Goal: Information Seeking & Learning: Learn about a topic

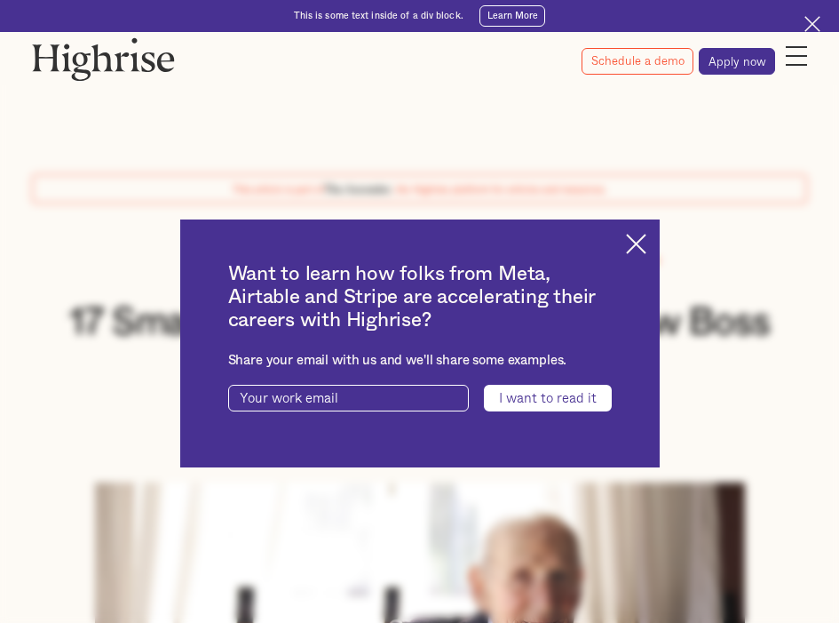
click at [647, 230] on div "Want to learn how folks from Meta, Airtable and Stripe are accelerating their c…" at bounding box center [420, 343] width 480 height 248
click at [647, 242] on img at bounding box center [636, 244] width 20 height 20
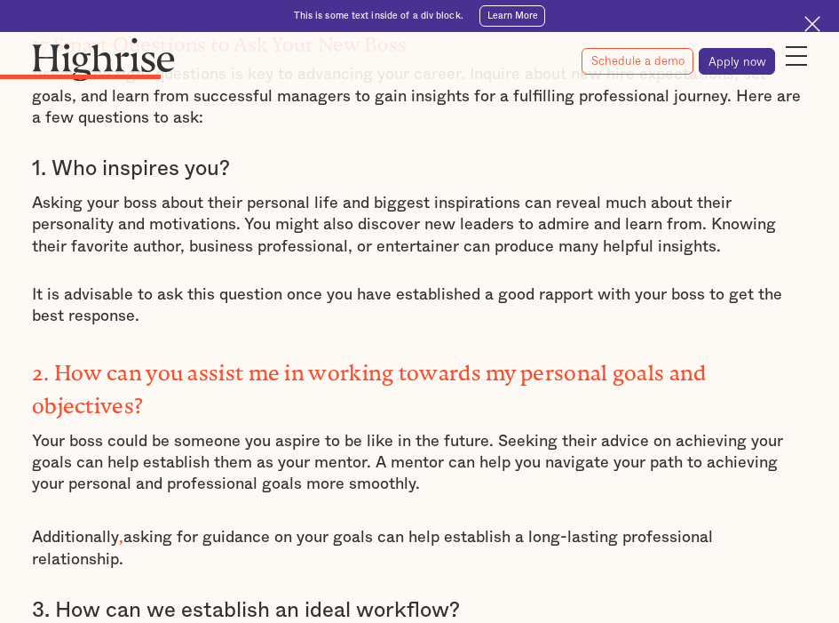
scroll to position [1688, 0]
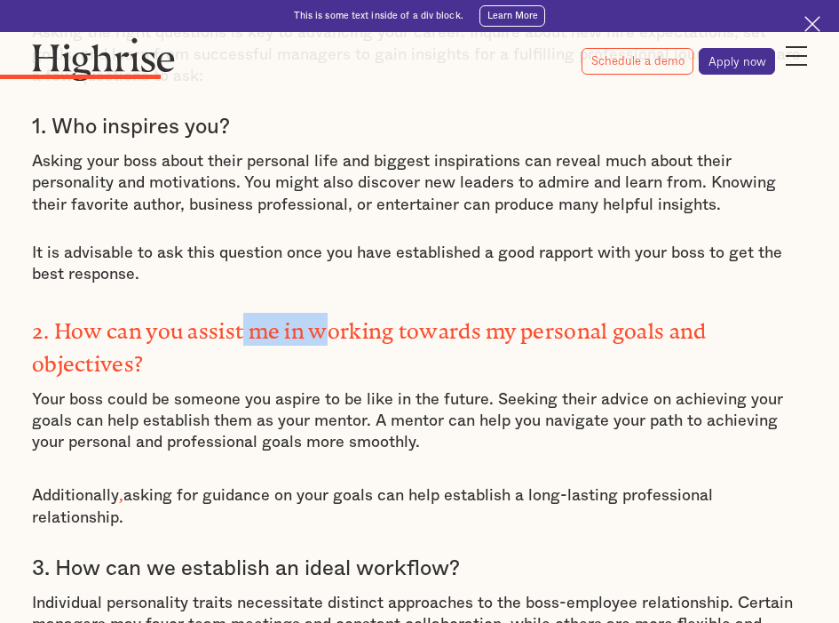
drag, startPoint x: 240, startPoint y: 309, endPoint x: 331, endPoint y: 313, distance: 91.6
click at [331, 319] on strong "2. How can you assist me in working towards my personal goals and objectives?" at bounding box center [369, 342] width 675 height 46
drag, startPoint x: 331, startPoint y: 313, endPoint x: 352, endPoint y: 350, distance: 42.5
click at [352, 350] on h3 "2. How can you assist me in working towards my personal goals and objectives?" at bounding box center [419, 346] width 775 height 66
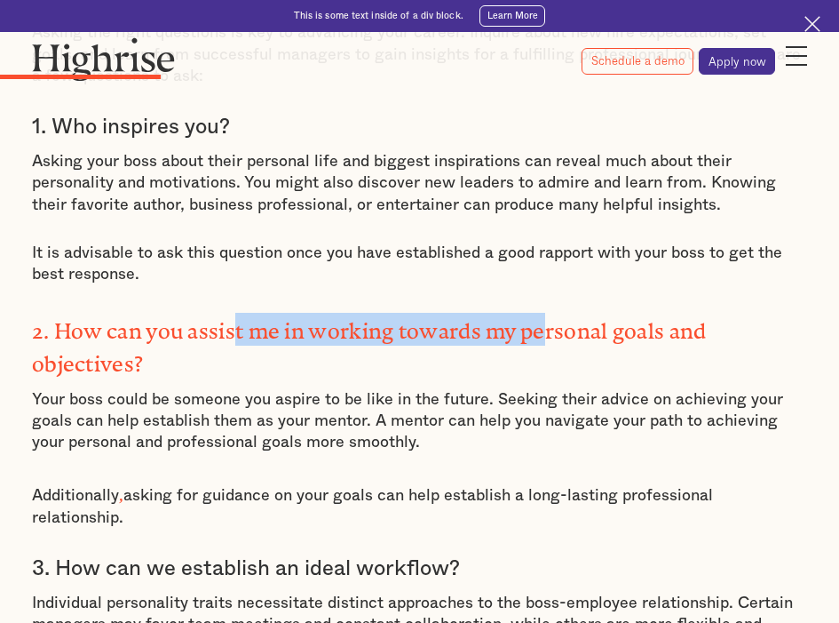
drag, startPoint x: 258, startPoint y: 304, endPoint x: 552, endPoint y: 314, distance: 295.1
click at [552, 319] on strong "2. How can you assist me in working towards my personal goals and objectives?" at bounding box center [369, 342] width 675 height 46
click at [554, 319] on strong "2. How can you assist me in working towards my personal goals and objectives?" at bounding box center [369, 342] width 675 height 46
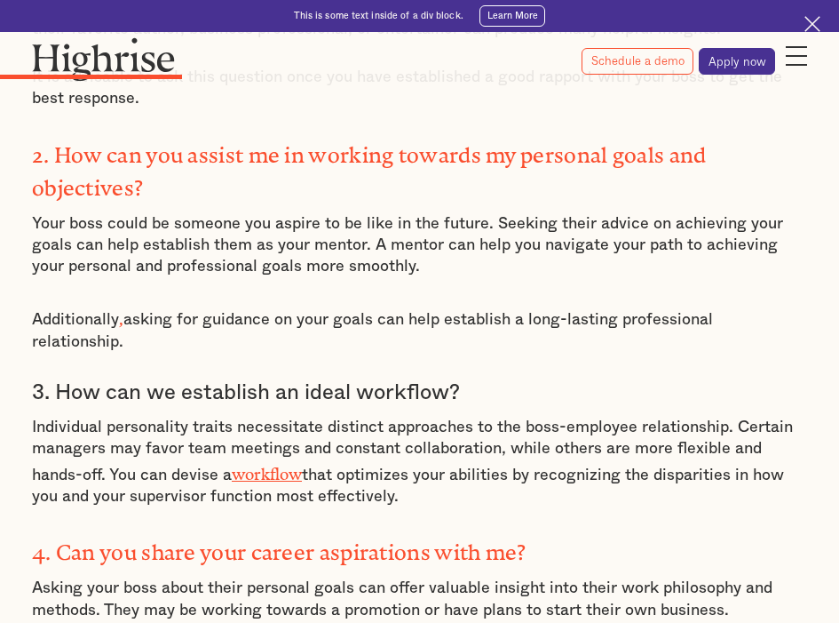
scroll to position [1865, 0]
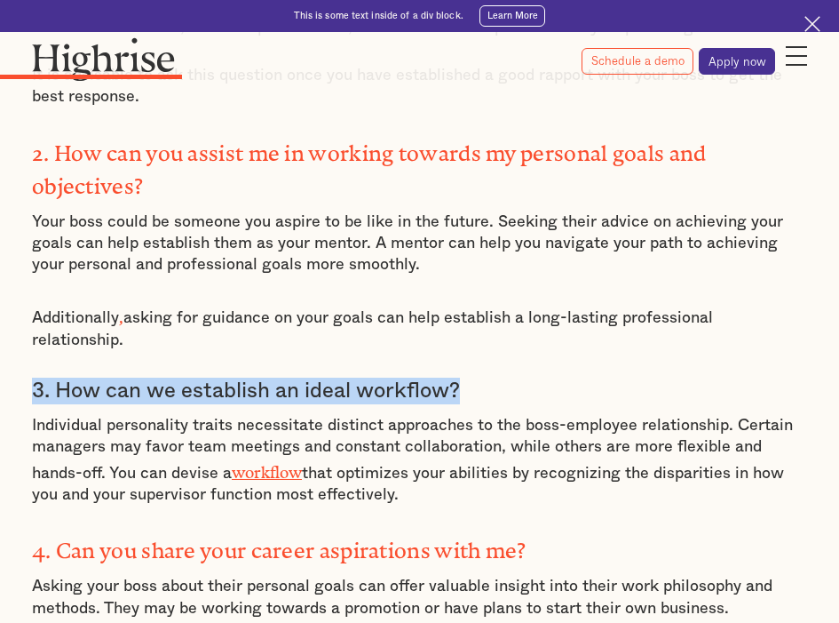
drag, startPoint x: 71, startPoint y: 342, endPoint x: 541, endPoint y: 336, distance: 469.9
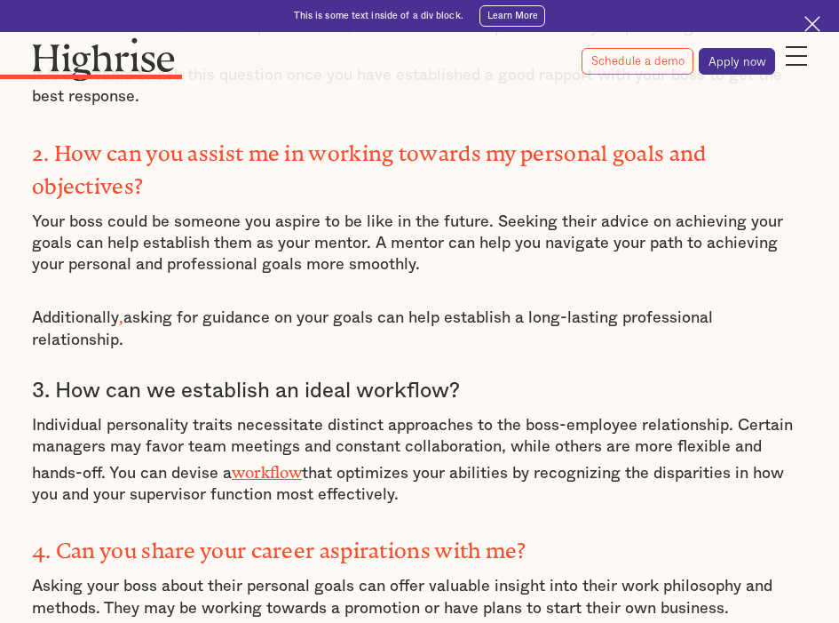
drag, startPoint x: 541, startPoint y: 336, endPoint x: 552, endPoint y: 358, distance: 24.6
click at [560, 357] on div "17 Smart Questions to Ask Your New Boss Asking the right questions is key to ad…" at bounding box center [419, 619] width 775 height 1675
drag, startPoint x: 90, startPoint y: 376, endPoint x: 625, endPoint y: 434, distance: 538.8
click at [625, 442] on p "Individual personality traits necessitate distinct approaches to the boss-emplo…" at bounding box center [419, 460] width 775 height 91
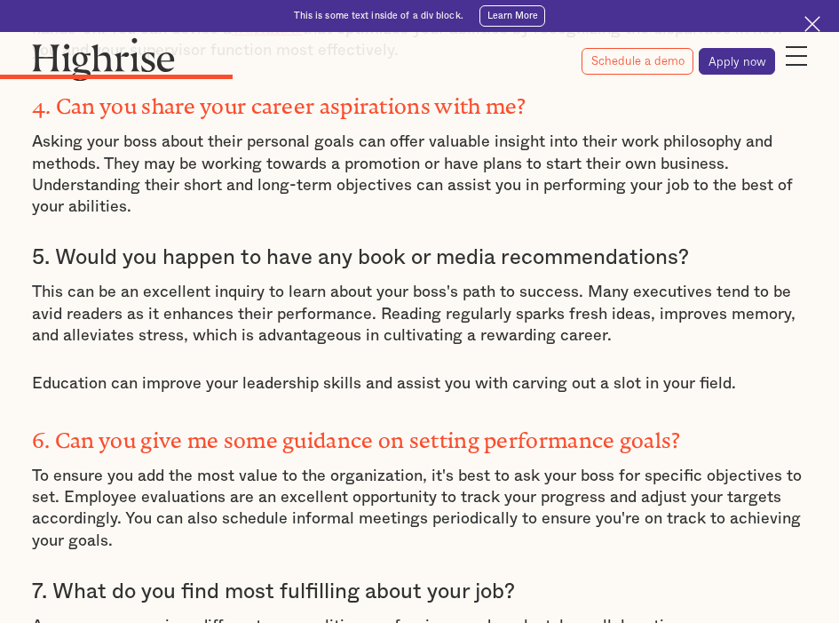
scroll to position [2132, 0]
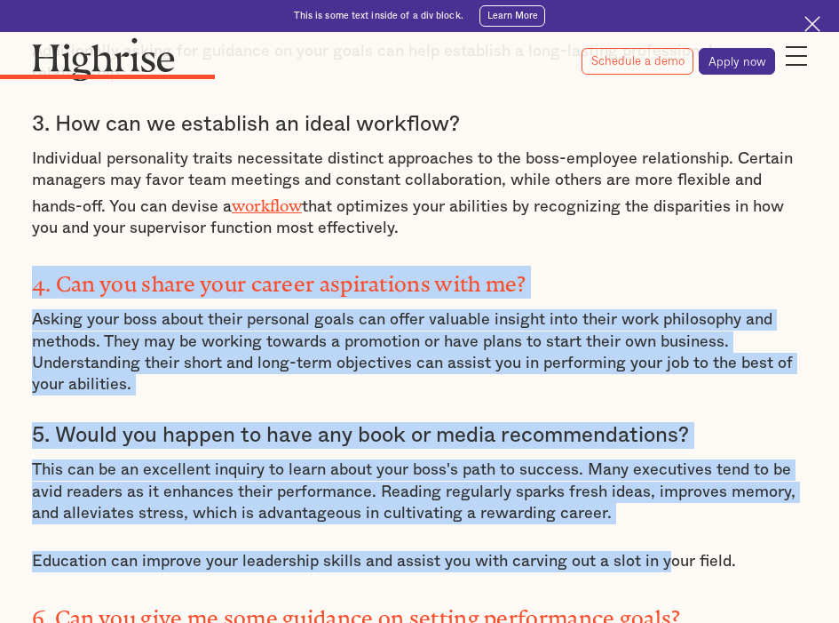
drag, startPoint x: 9, startPoint y: 225, endPoint x: 663, endPoint y: 478, distance: 701.0
click at [663, 478] on div "17 Smart Questions to Ask Your New Boss Asking the right questions is key to ad…" at bounding box center [419, 353] width 775 height 1675
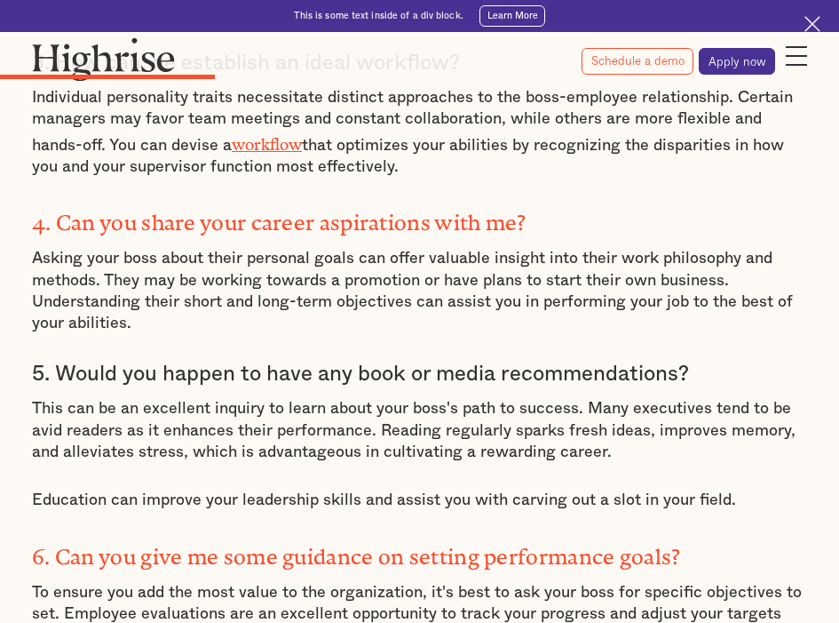
scroll to position [2220, 0]
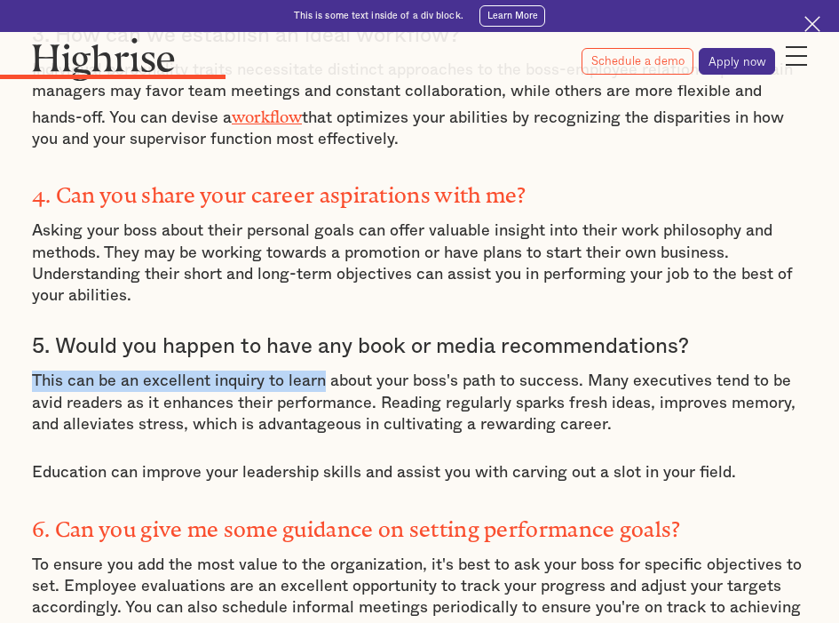
drag, startPoint x: 35, startPoint y: 321, endPoint x: 320, endPoint y: 329, distance: 285.2
click at [320, 370] on p "This can be an excellent inquiry to learn about your boss's path to success. Ma…" at bounding box center [419, 402] width 775 height 65
click at [321, 370] on p "This can be an excellent inquiry to learn about your boss's path to success. Ma…" at bounding box center [419, 402] width 775 height 65
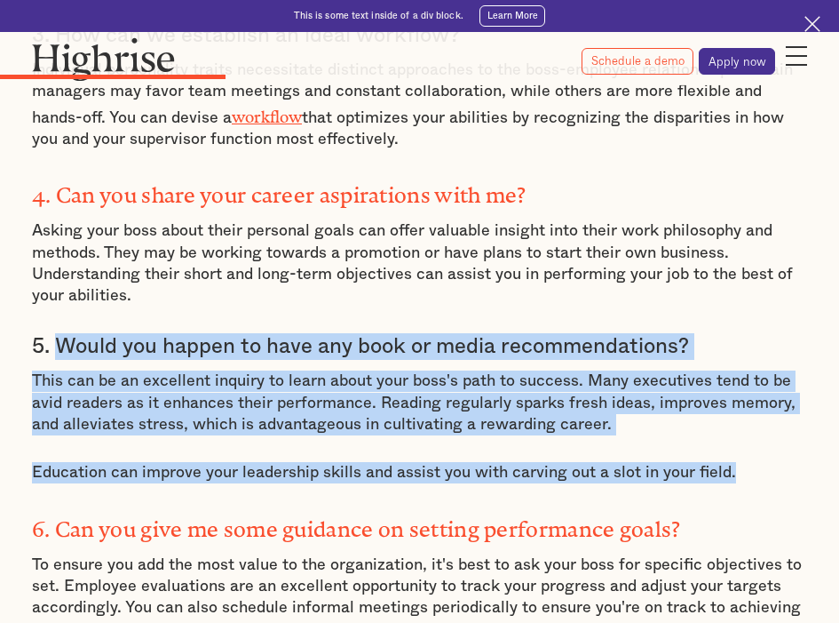
drag, startPoint x: 100, startPoint y: 283, endPoint x: 767, endPoint y: 416, distance: 680.0
click at [767, 416] on div "17 Smart Questions to Ask Your New Boss Asking the right questions is key to ad…" at bounding box center [419, 264] width 775 height 1675
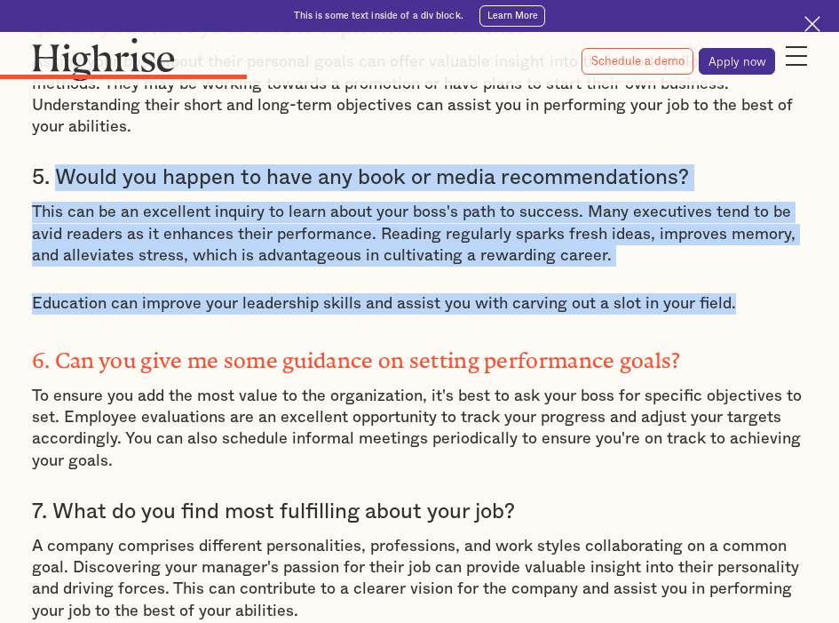
scroll to position [2398, 0]
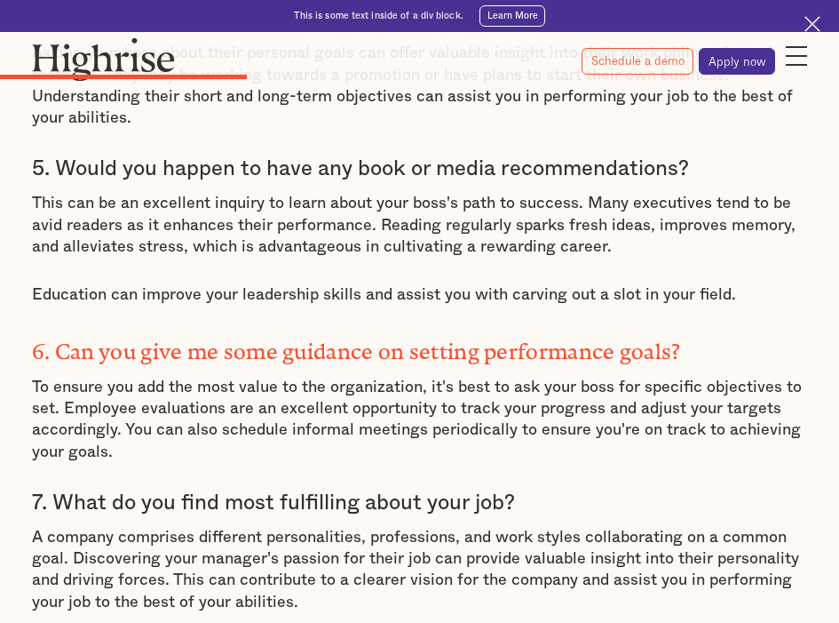
click at [450, 385] on p "To ensure you add the most value to the organization, it's best to ask your bos…" at bounding box center [419, 420] width 775 height 86
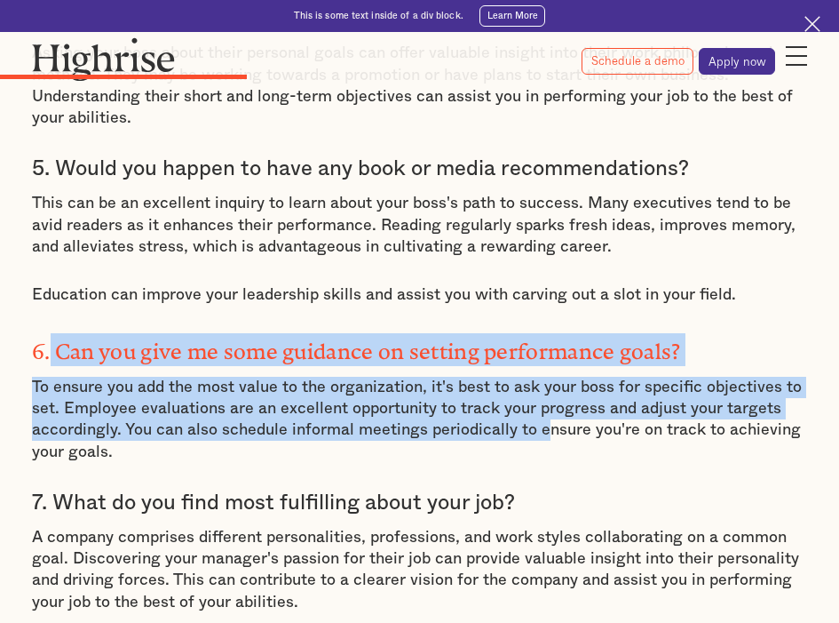
drag, startPoint x: 50, startPoint y: 287, endPoint x: 542, endPoint y: 360, distance: 497.4
click at [542, 360] on div "17 Smart Questions to Ask Your New Boss Asking the right questions is key to ad…" at bounding box center [419, 86] width 775 height 1675
click at [542, 377] on p "To ensure you add the most value to the organization, it's best to ask your bos…" at bounding box center [419, 420] width 775 height 86
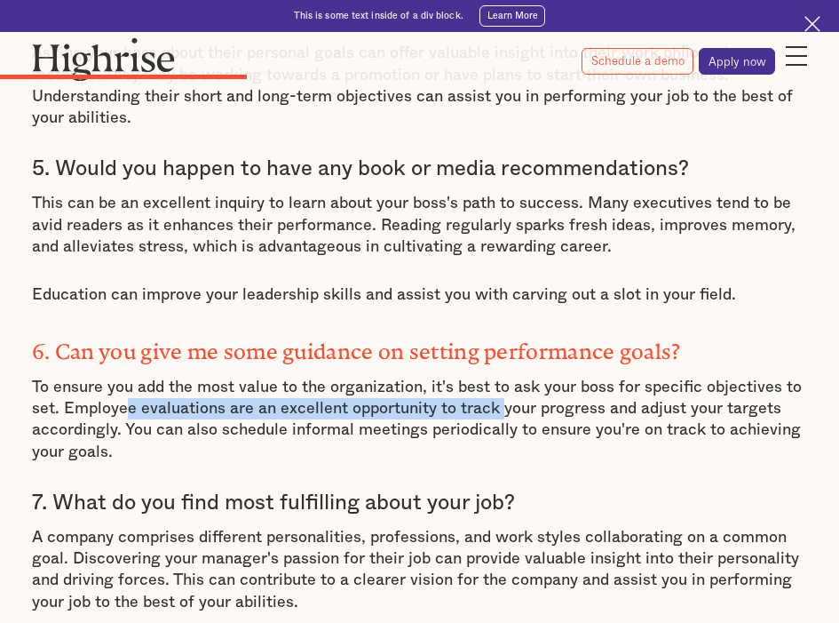
drag, startPoint x: 123, startPoint y: 343, endPoint x: 497, endPoint y: 349, distance: 374.0
click at [497, 377] on p "To ensure you add the most value to the organization, it's best to ask your bos…" at bounding box center [419, 420] width 775 height 86
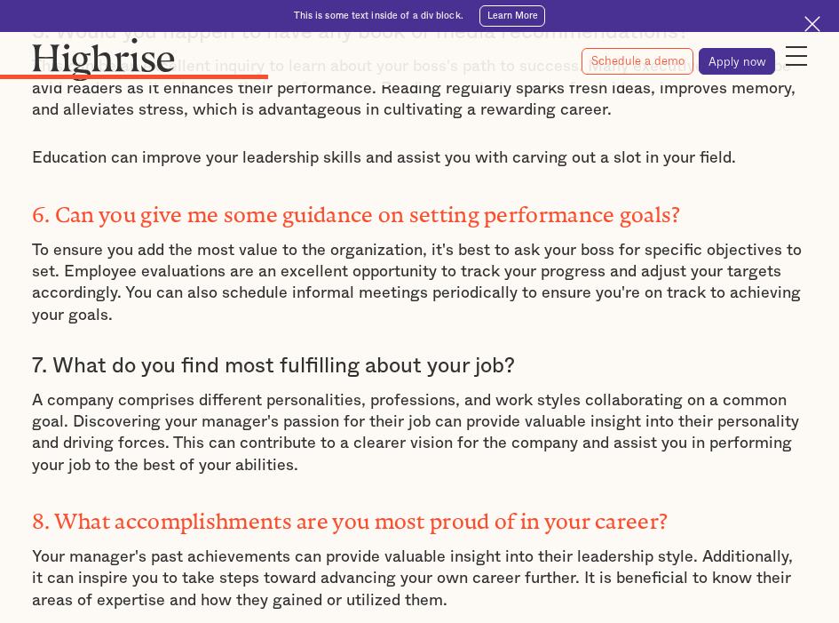
scroll to position [2576, 0]
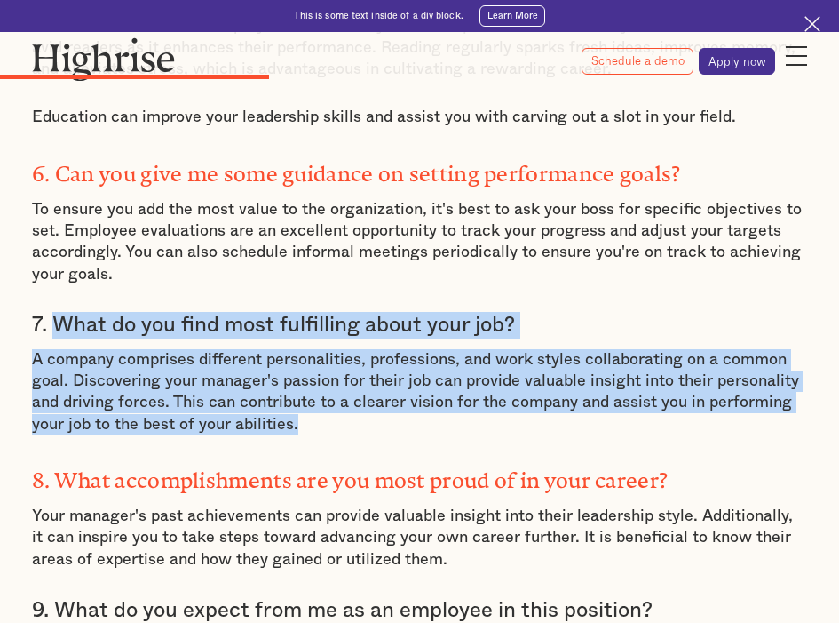
drag, startPoint x: 51, startPoint y: 259, endPoint x: 463, endPoint y: 353, distance: 422.5
click at [461, 354] on p "A company comprises different personalities, professions, and work styles colla…" at bounding box center [419, 392] width 775 height 86
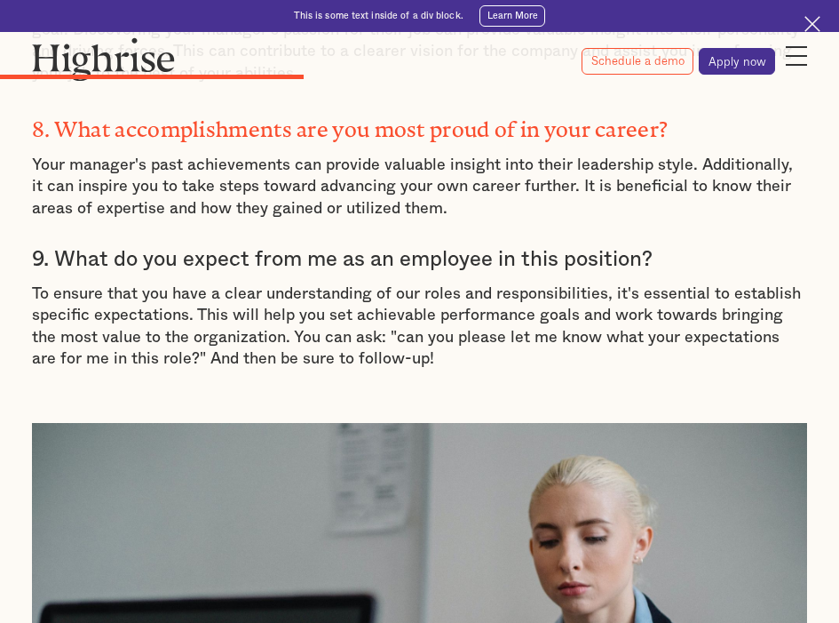
scroll to position [2931, 0]
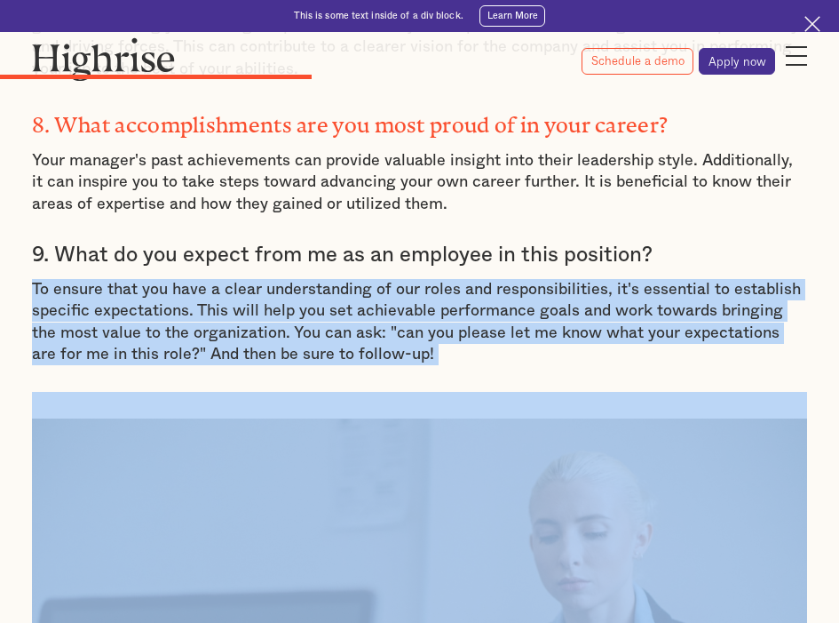
drag, startPoint x: 228, startPoint y: 227, endPoint x: 742, endPoint y: 333, distance: 524.1
drag, startPoint x: 742, startPoint y: 333, endPoint x: 571, endPoint y: 279, distance: 178.9
click at [571, 279] on p "To ensure that you have a clear understanding of our roles and responsibilities…" at bounding box center [419, 322] width 775 height 86
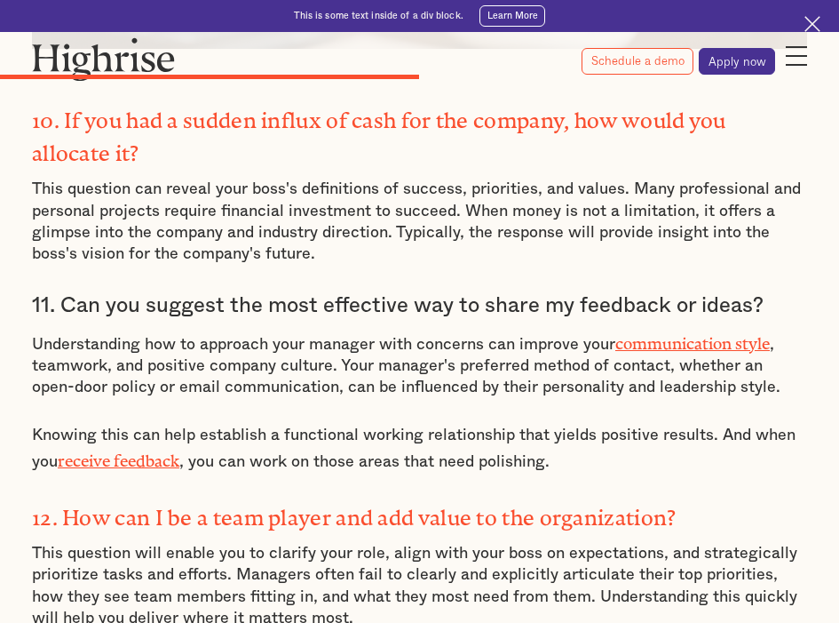
scroll to position [3819, 0]
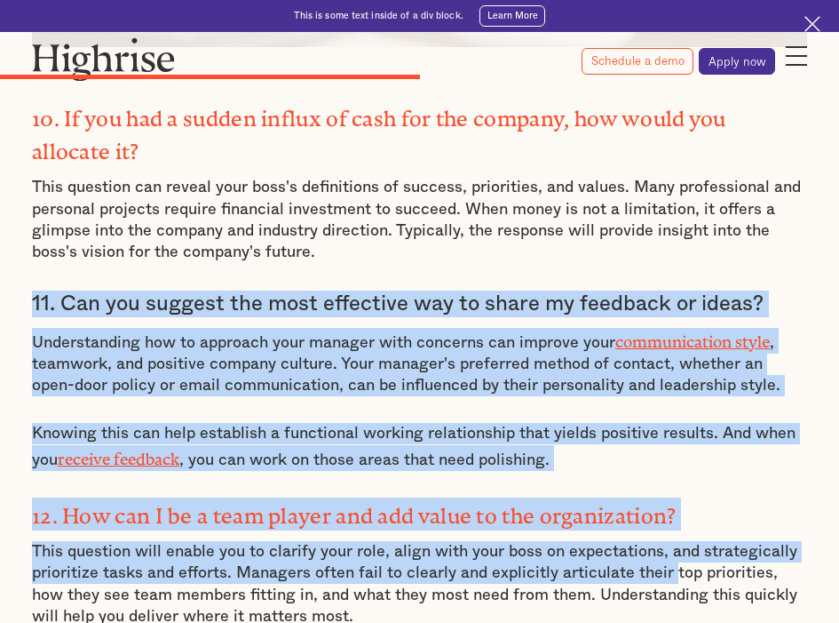
drag, startPoint x: 23, startPoint y: 224, endPoint x: 663, endPoint y: 480, distance: 689.6
click at [663, 480] on div "Table of contents 17 Smart Questions to ask your New Boss How do you ask your b…" at bounding box center [419, 177] width 839 height 6237
drag, startPoint x: 663, startPoint y: 480, endPoint x: 653, endPoint y: 473, distance: 12.3
click at [653, 541] on p "This question will enable you to clarify your role, align with your boss on exp…" at bounding box center [419, 584] width 775 height 86
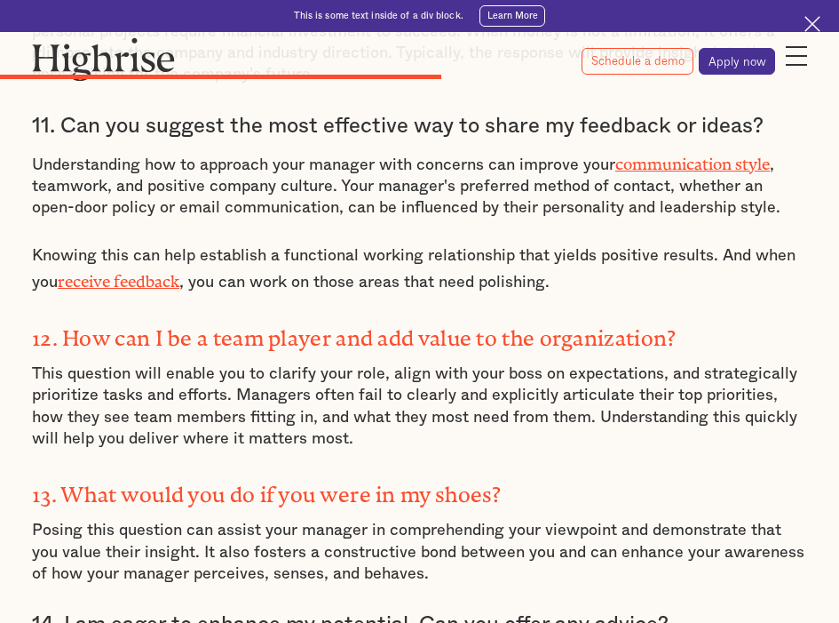
click at [645, 520] on p "Posing this question can assist your manager in comprehending your viewpoint an…" at bounding box center [419, 552] width 775 height 65
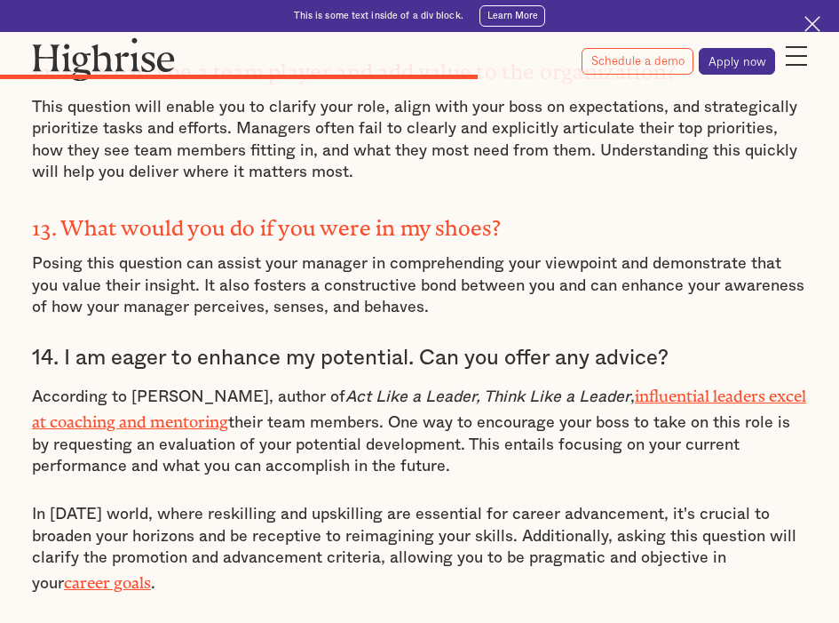
scroll to position [4796, 0]
